Goal: Task Accomplishment & Management: Use online tool/utility

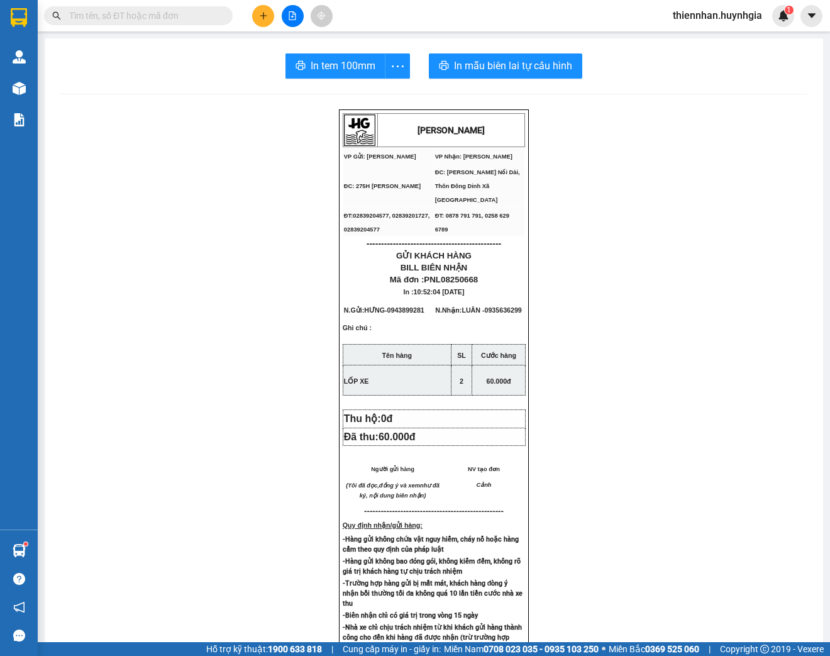
click at [173, 10] on input "text" at bounding box center [143, 16] width 148 height 14
click at [200, 13] on input "text" at bounding box center [143, 16] width 148 height 14
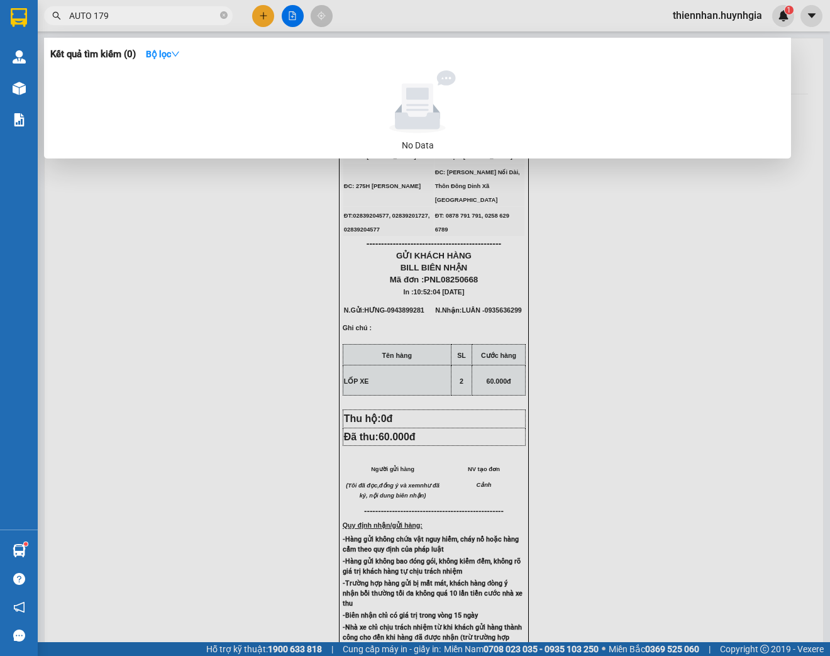
type input "AUTO 179"
drag, startPoint x: 118, startPoint y: 25, endPoint x: 97, endPoint y: 13, distance: 23.9
click at [94, 16] on span "AUTO 179" at bounding box center [138, 15] width 189 height 19
drag, startPoint x: 128, startPoint y: 12, endPoint x: 38, endPoint y: -6, distance: 92.2
click at [38, 0] on html "Kết quả tìm kiếm ( 0 ) Bộ lọc No Data AUTO 179 thiennhan.huynhgia 1 Quản [PERSO…" at bounding box center [415, 328] width 830 height 656
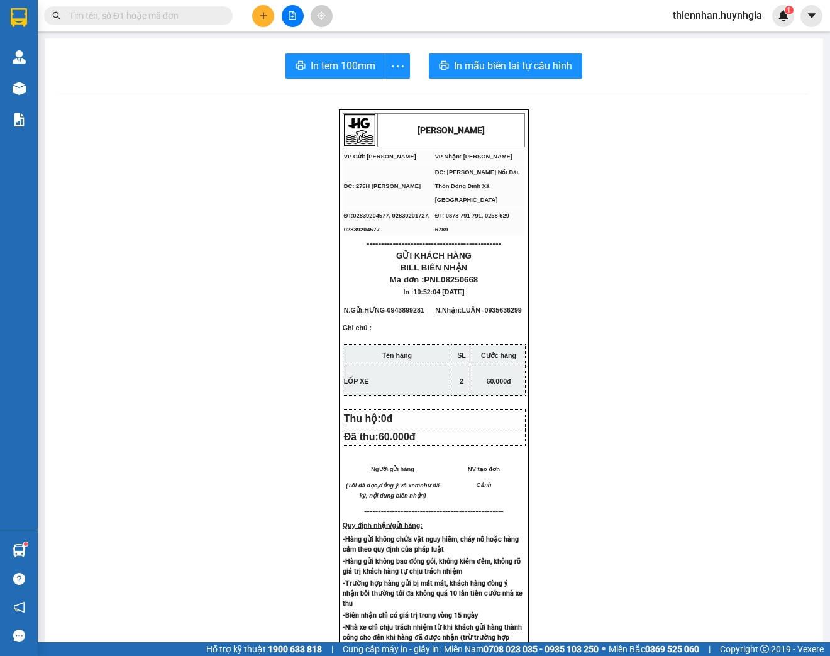
click at [166, 25] on div "Kết quả tìm kiếm ( 0 ) Bộ lọc No Data" at bounding box center [122, 16] width 245 height 22
click at [166, 18] on input "text" at bounding box center [143, 16] width 148 height 14
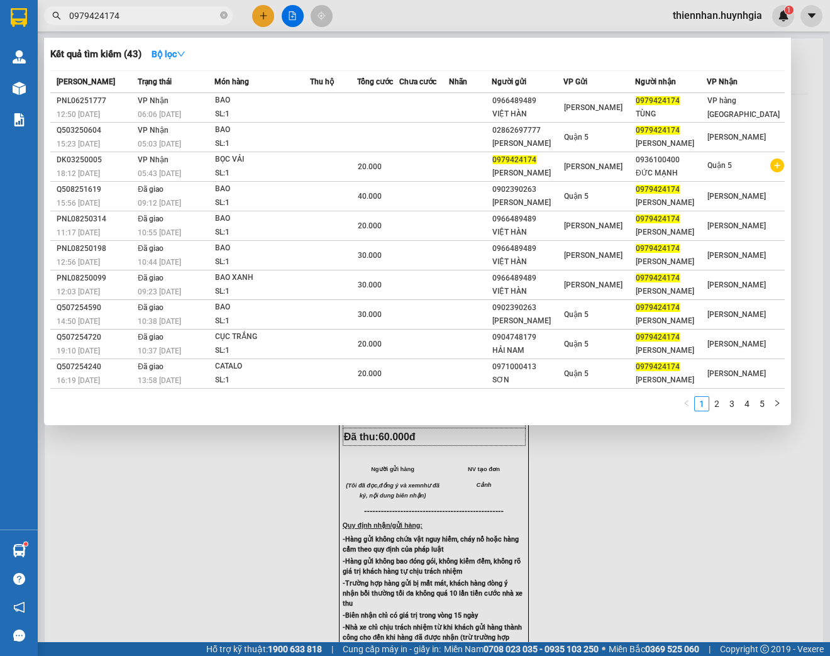
type input "0979424174"
click at [818, 91] on div at bounding box center [415, 328] width 830 height 656
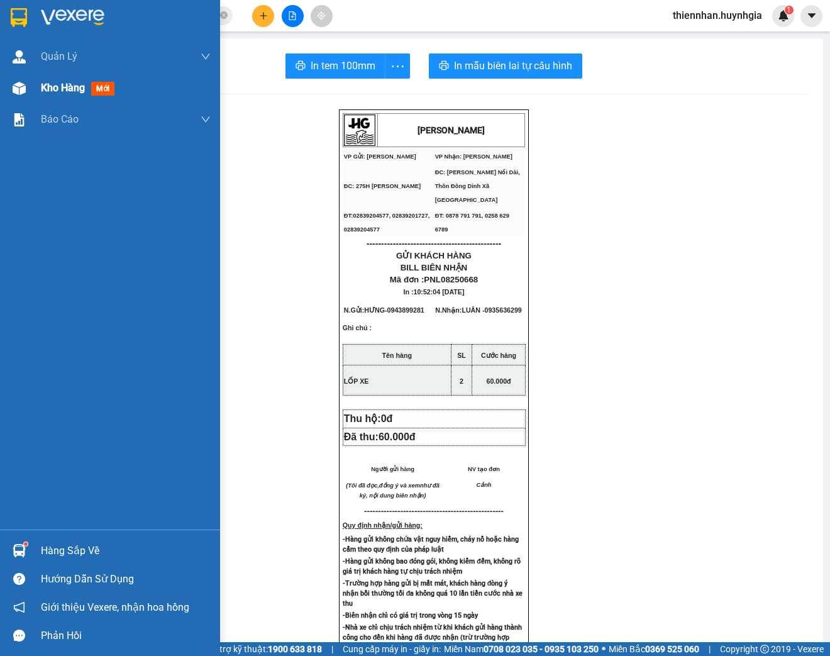
click at [58, 91] on span "Kho hàng" at bounding box center [63, 88] width 44 height 12
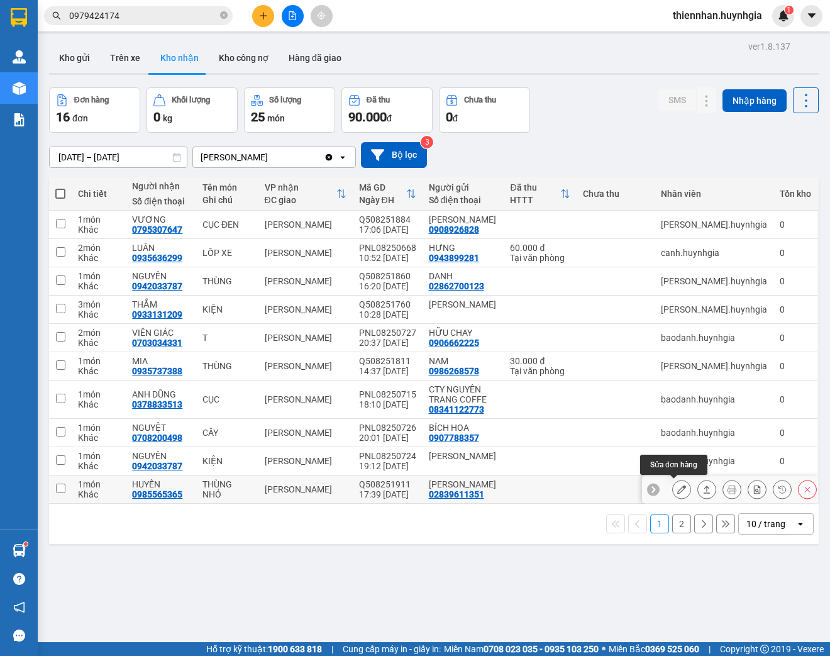
click at [677, 485] on icon at bounding box center [681, 489] width 9 height 9
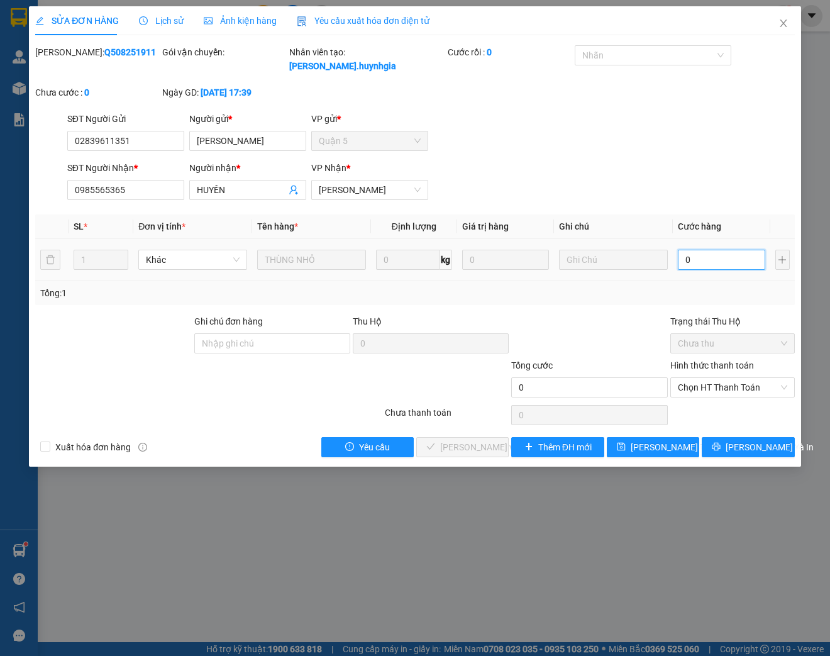
click at [700, 260] on input "0" at bounding box center [721, 260] width 87 height 20
type input "2"
type input "20"
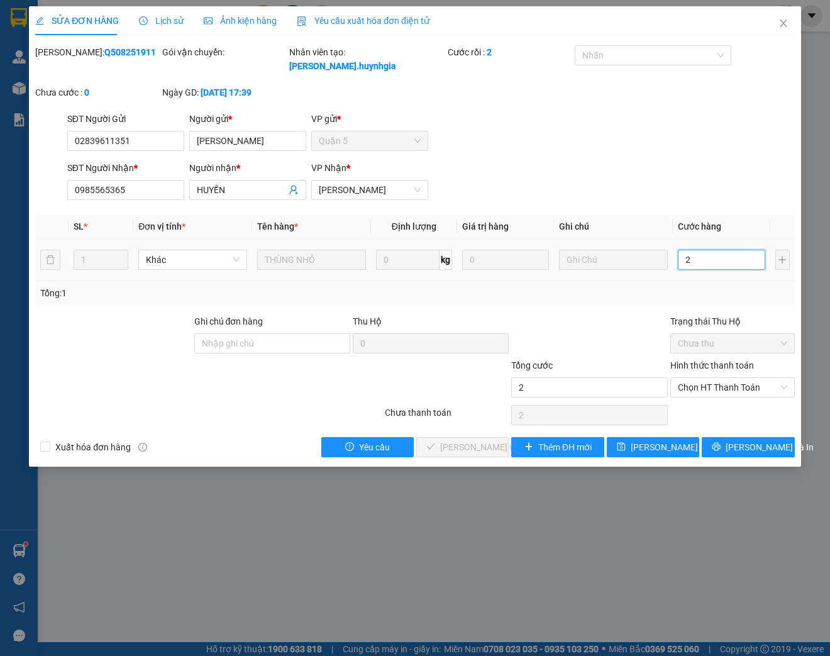
type input "20"
type input "200"
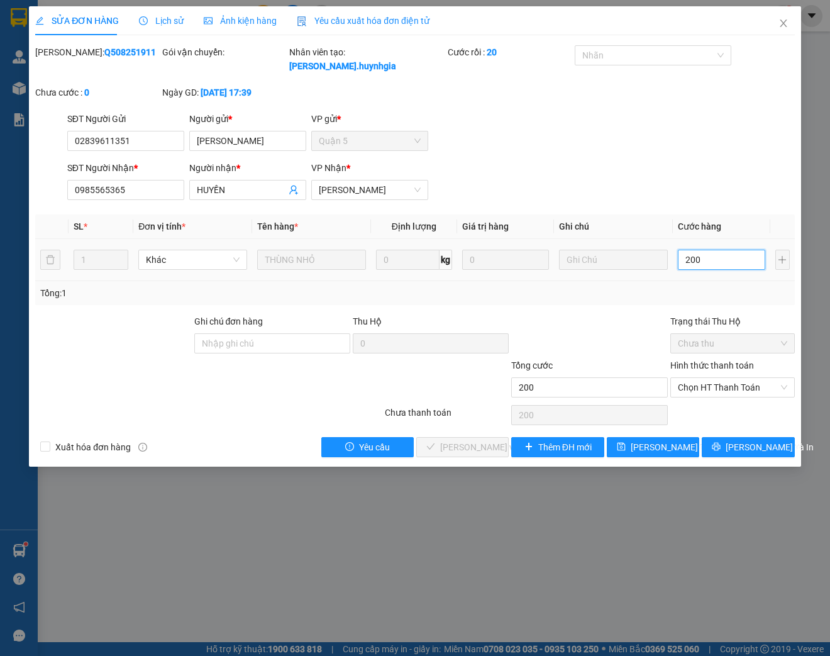
type input "2.000"
type input "20.000"
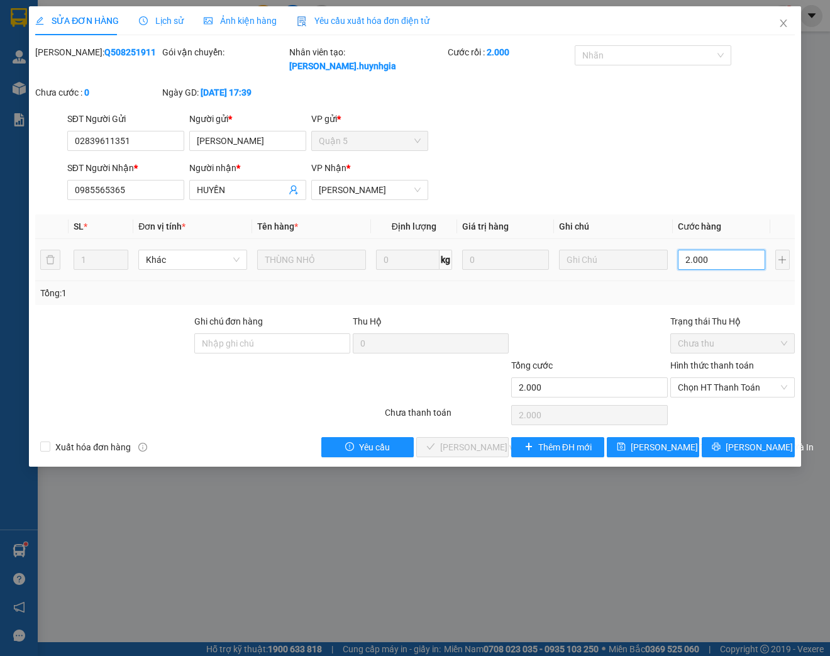
type input "20.000"
click at [746, 390] on span "Chọn HT Thanh Toán" at bounding box center [732, 387] width 109 height 19
type input "20.000"
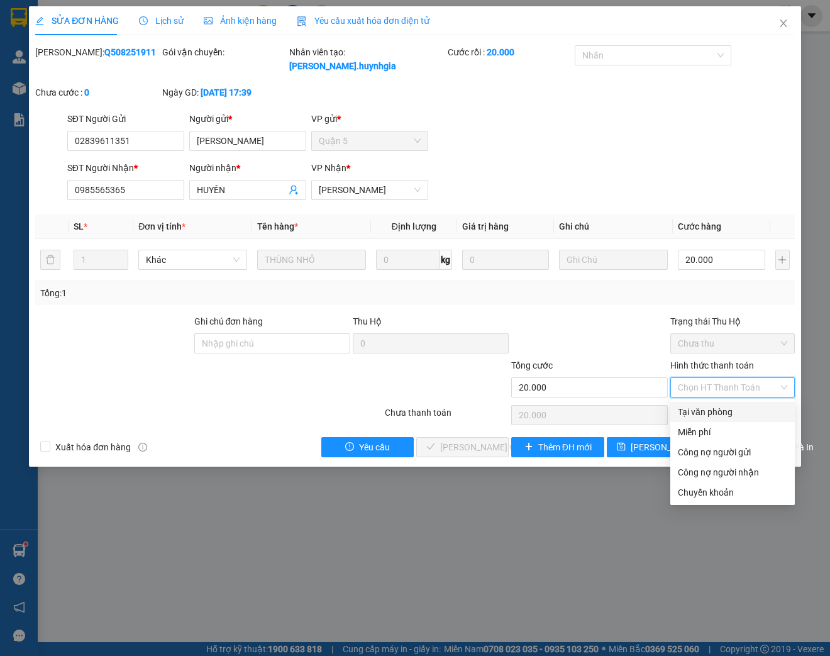
click at [717, 414] on div "Tại văn phòng" at bounding box center [732, 412] width 109 height 14
type input "0"
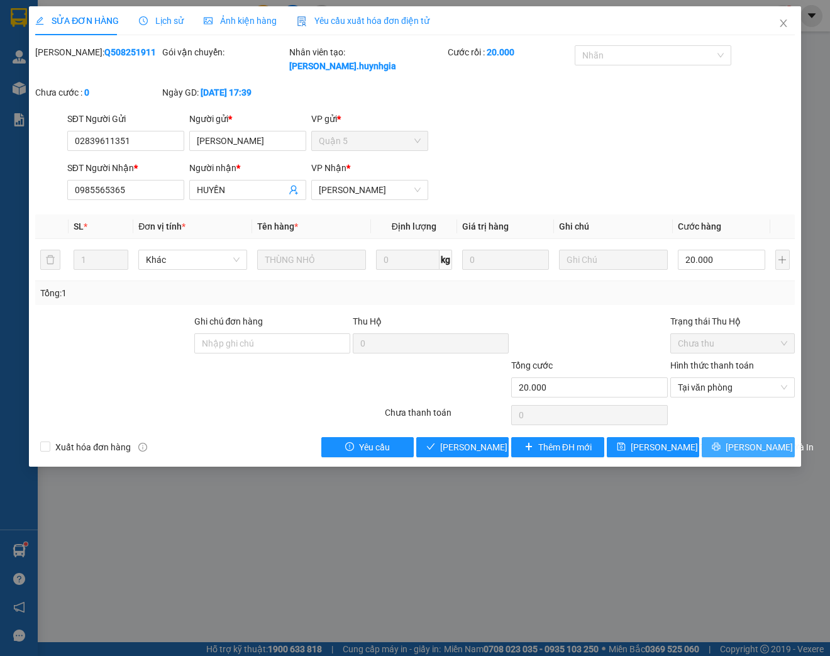
click at [767, 450] on span "[PERSON_NAME] và In" at bounding box center [770, 447] width 88 height 14
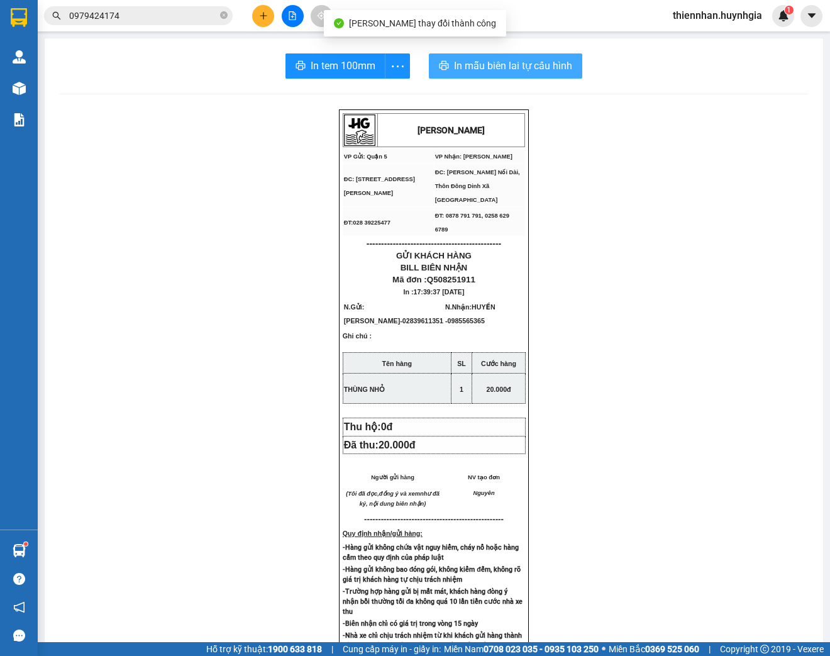
click at [561, 67] on span "In mẫu biên lai tự cấu hình" at bounding box center [513, 66] width 118 height 16
